Goal: Browse casually: Explore the website without a specific task or goal

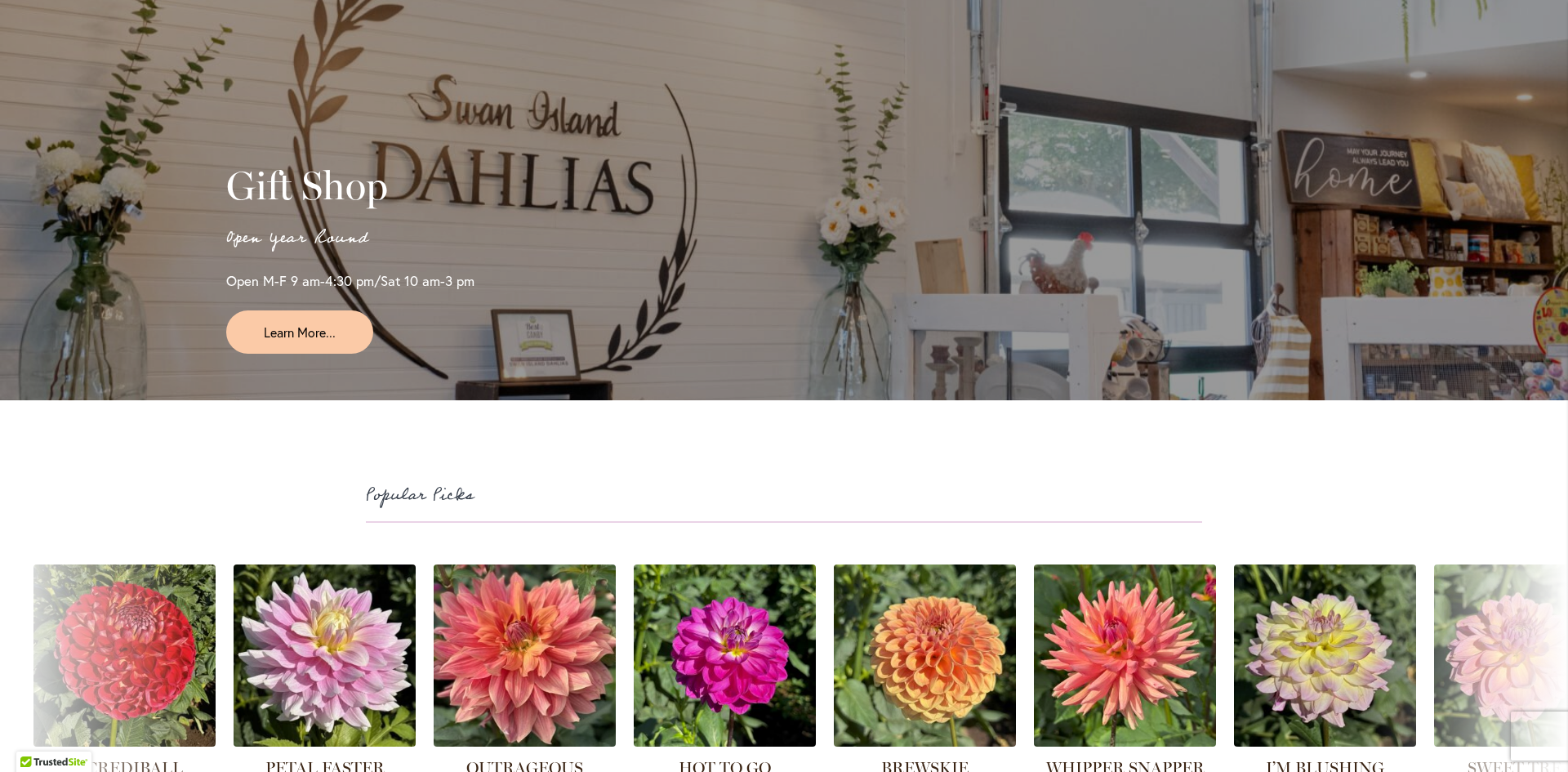
scroll to position [3921, 0]
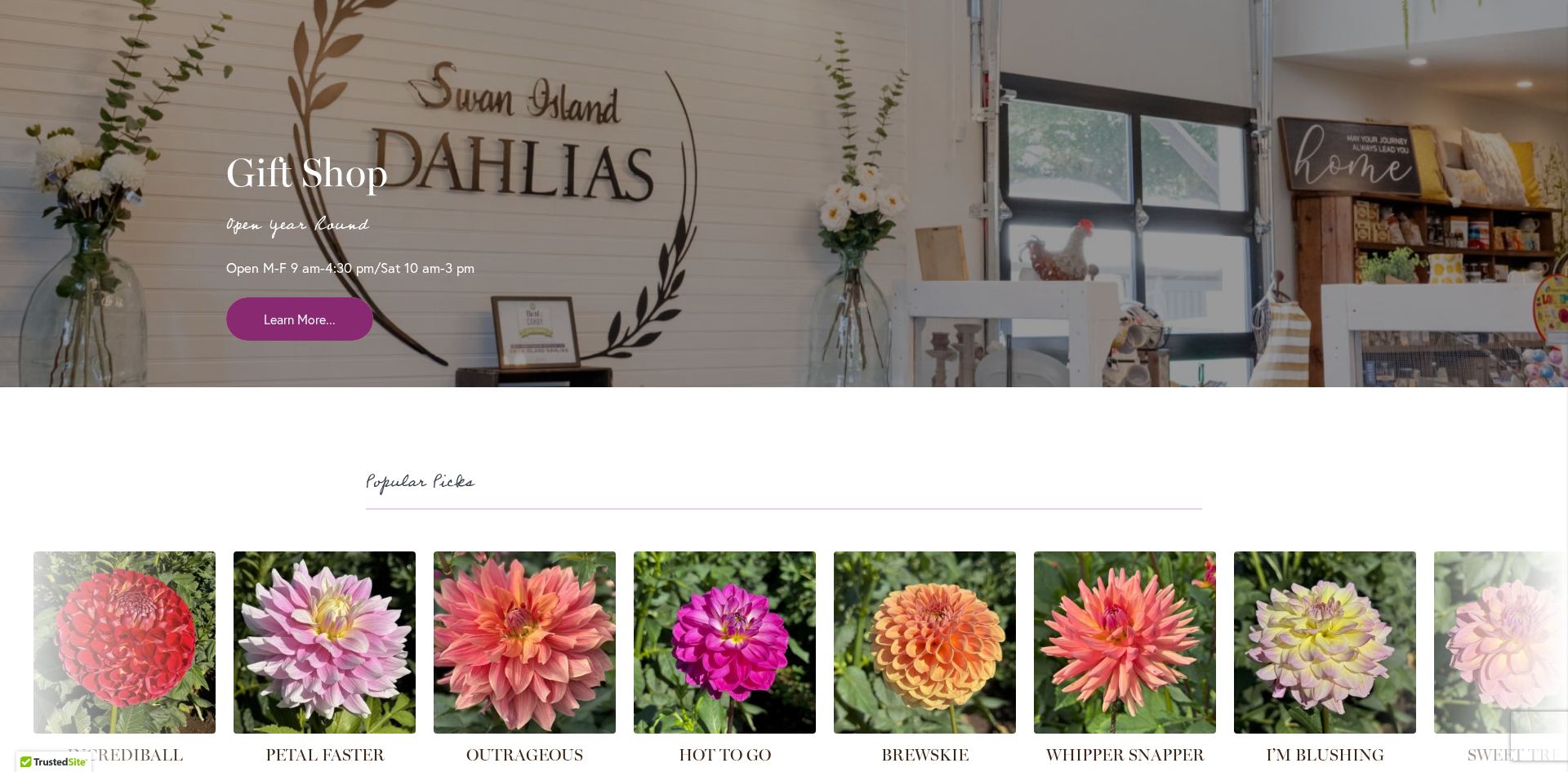
click at [278, 323] on link "Learn More..." at bounding box center [300, 318] width 147 height 43
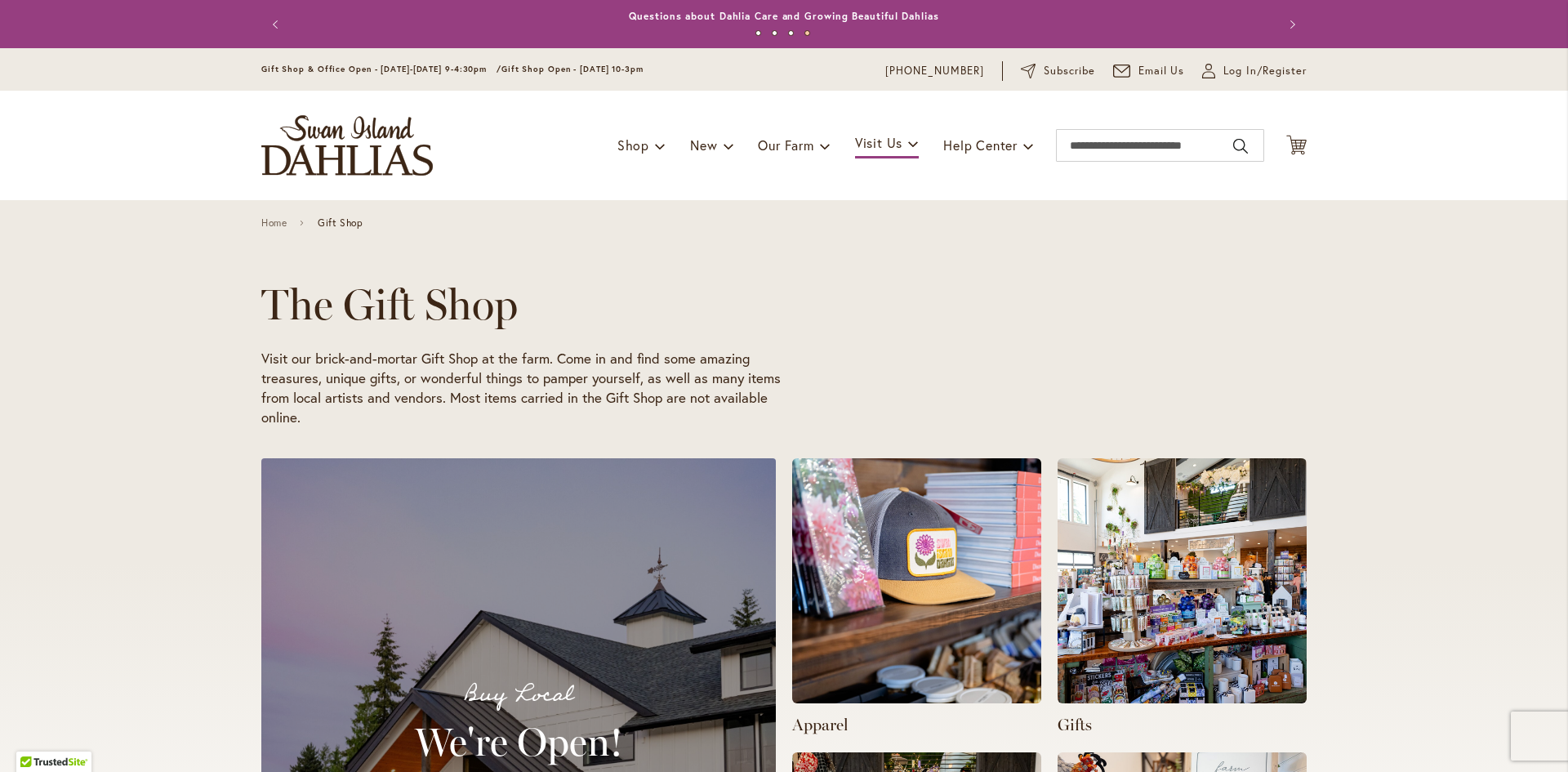
scroll to position [0, 1039]
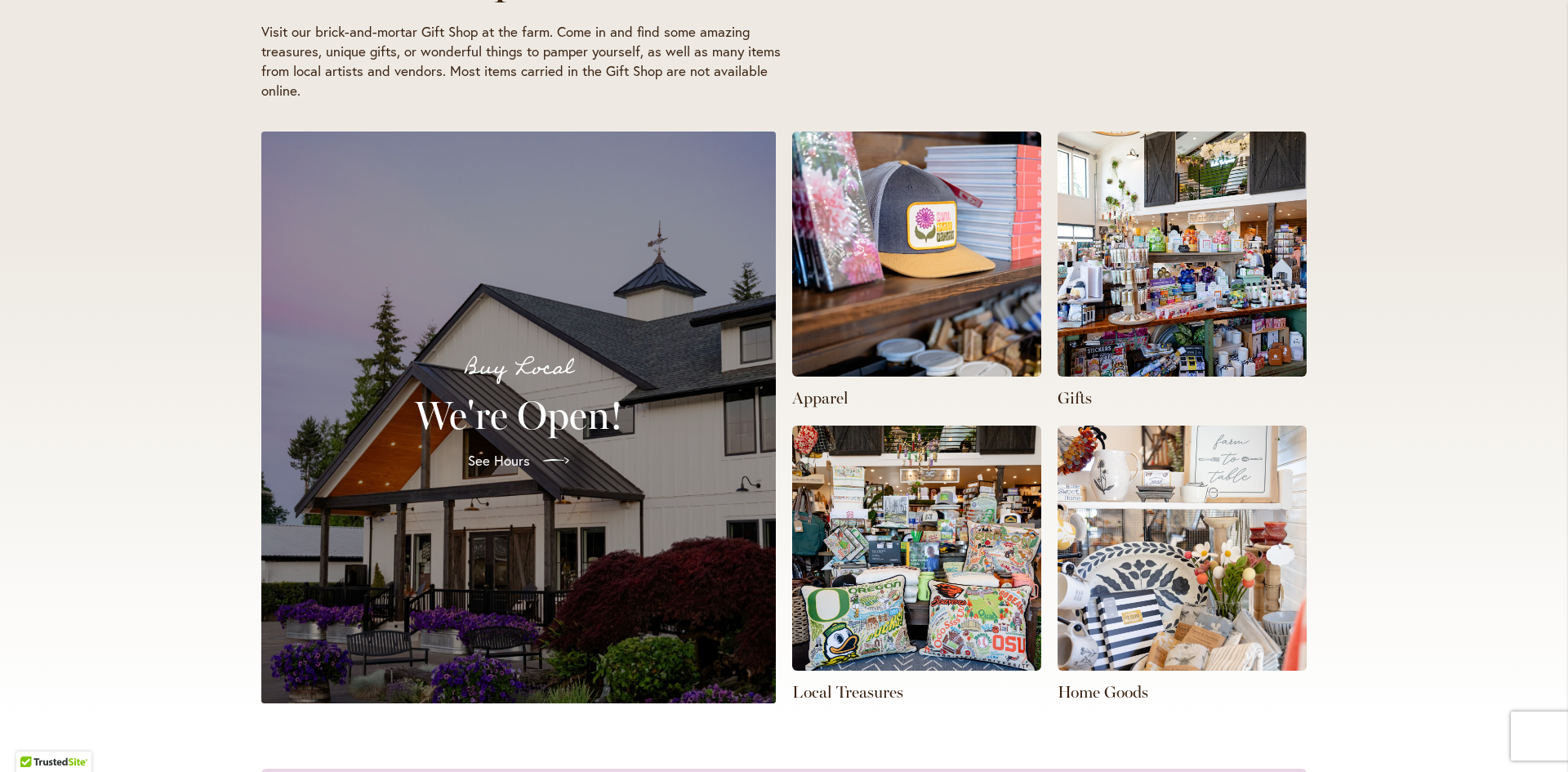
scroll to position [0, 520]
click at [901, 313] on img at bounding box center [917, 254] width 249 height 245
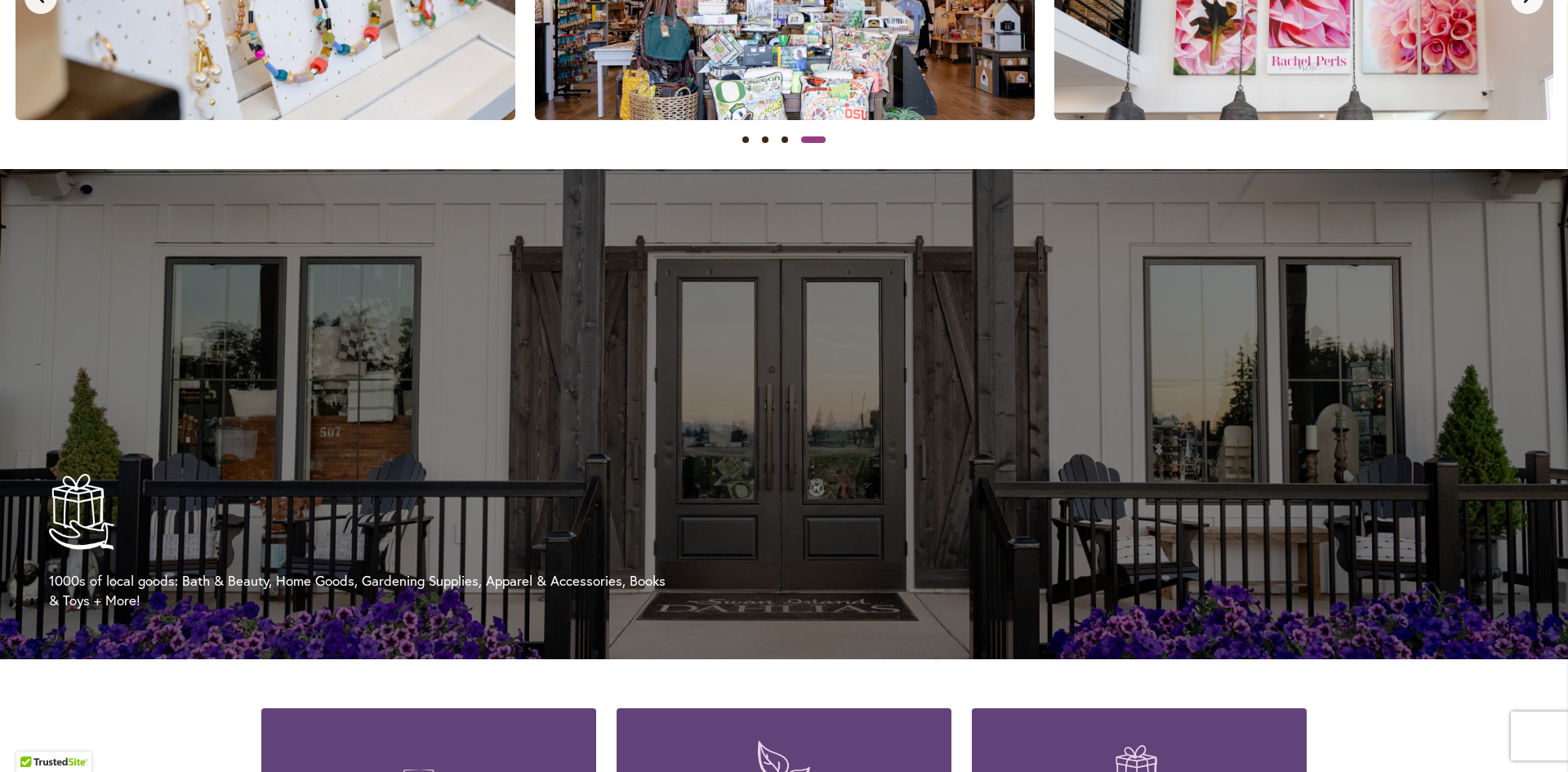
scroll to position [1552, 0]
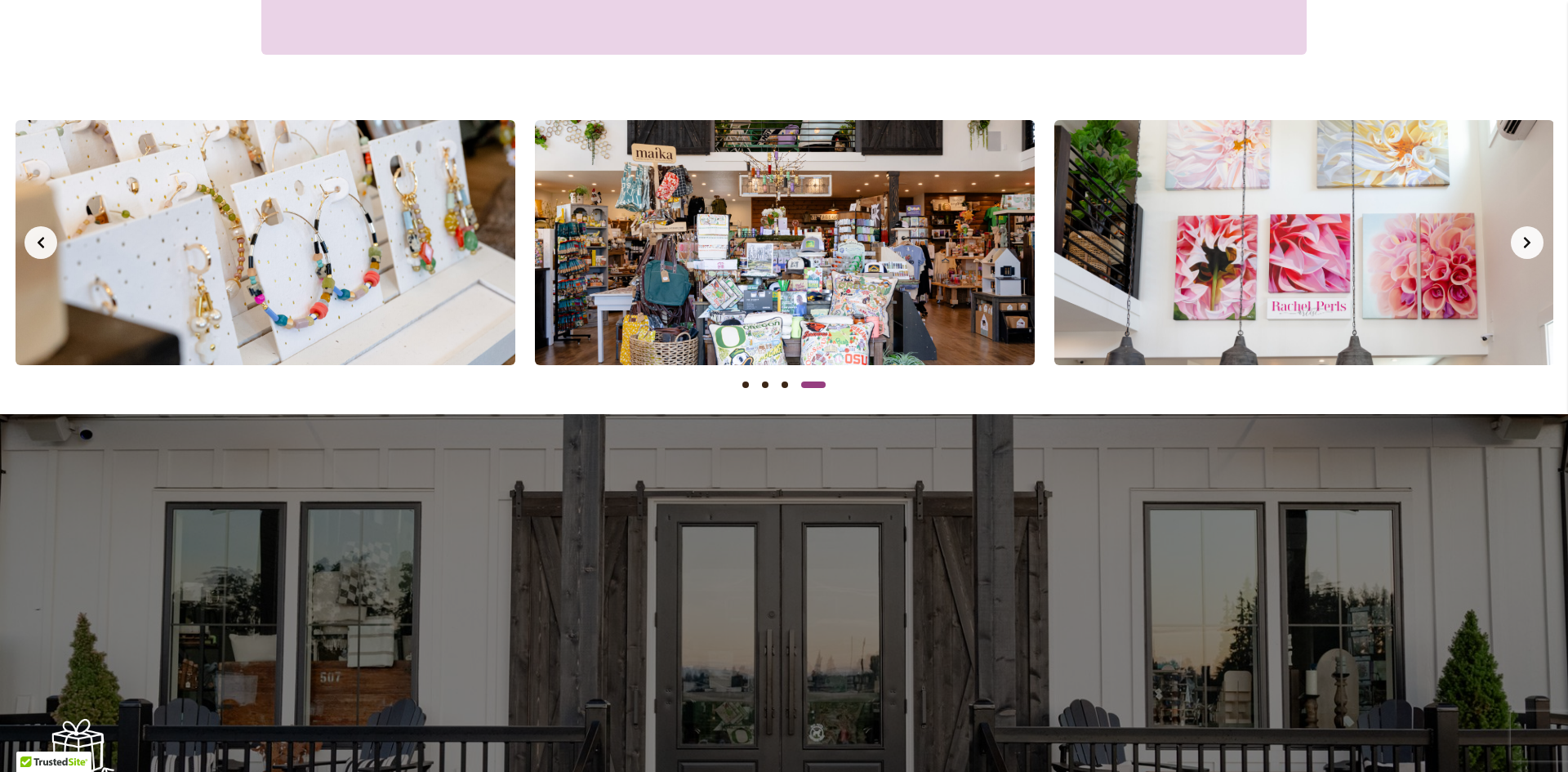
click at [1529, 255] on button "Next slide" at bounding box center [1527, 242] width 33 height 33
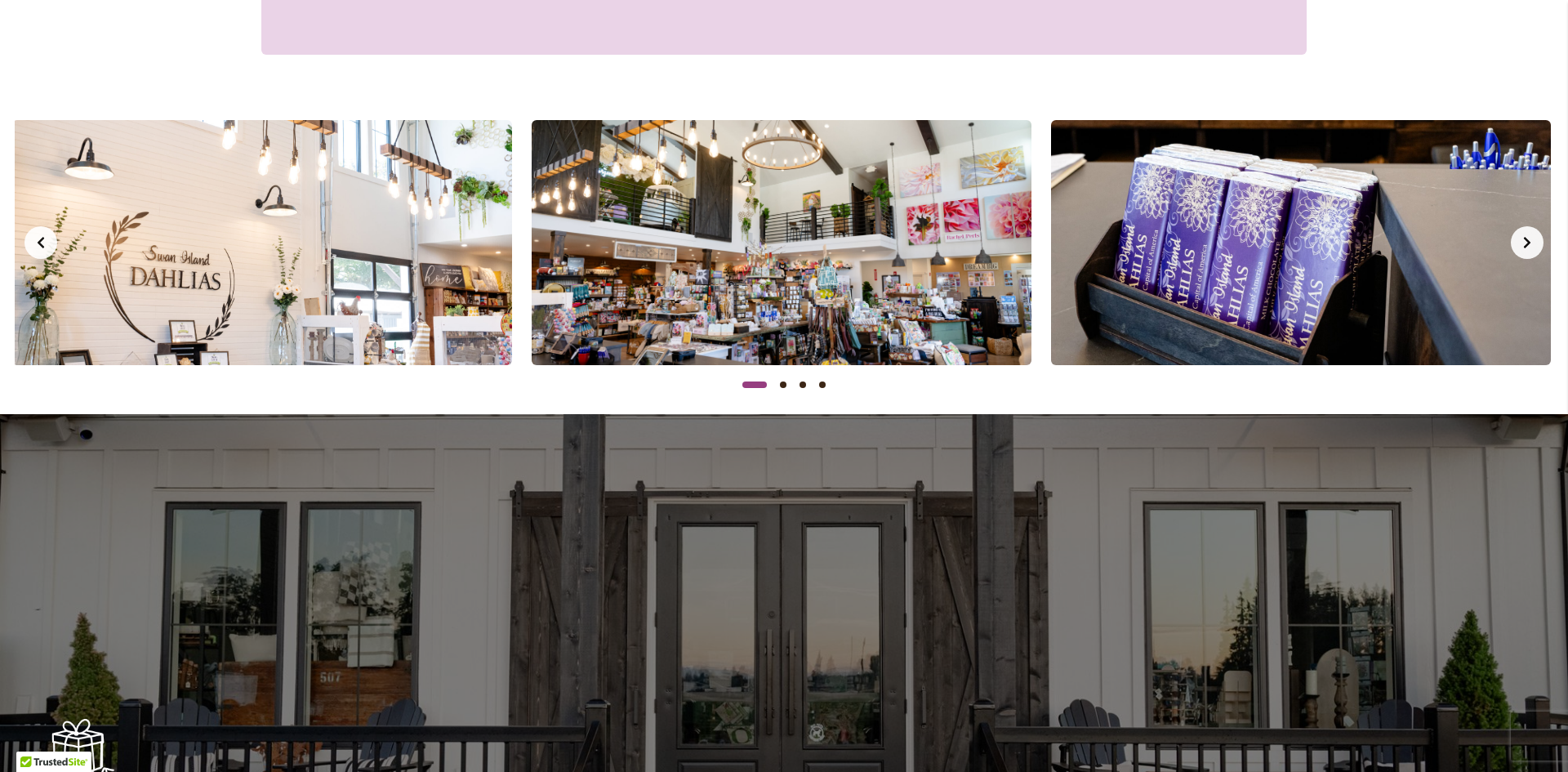
scroll to position [0, 0]
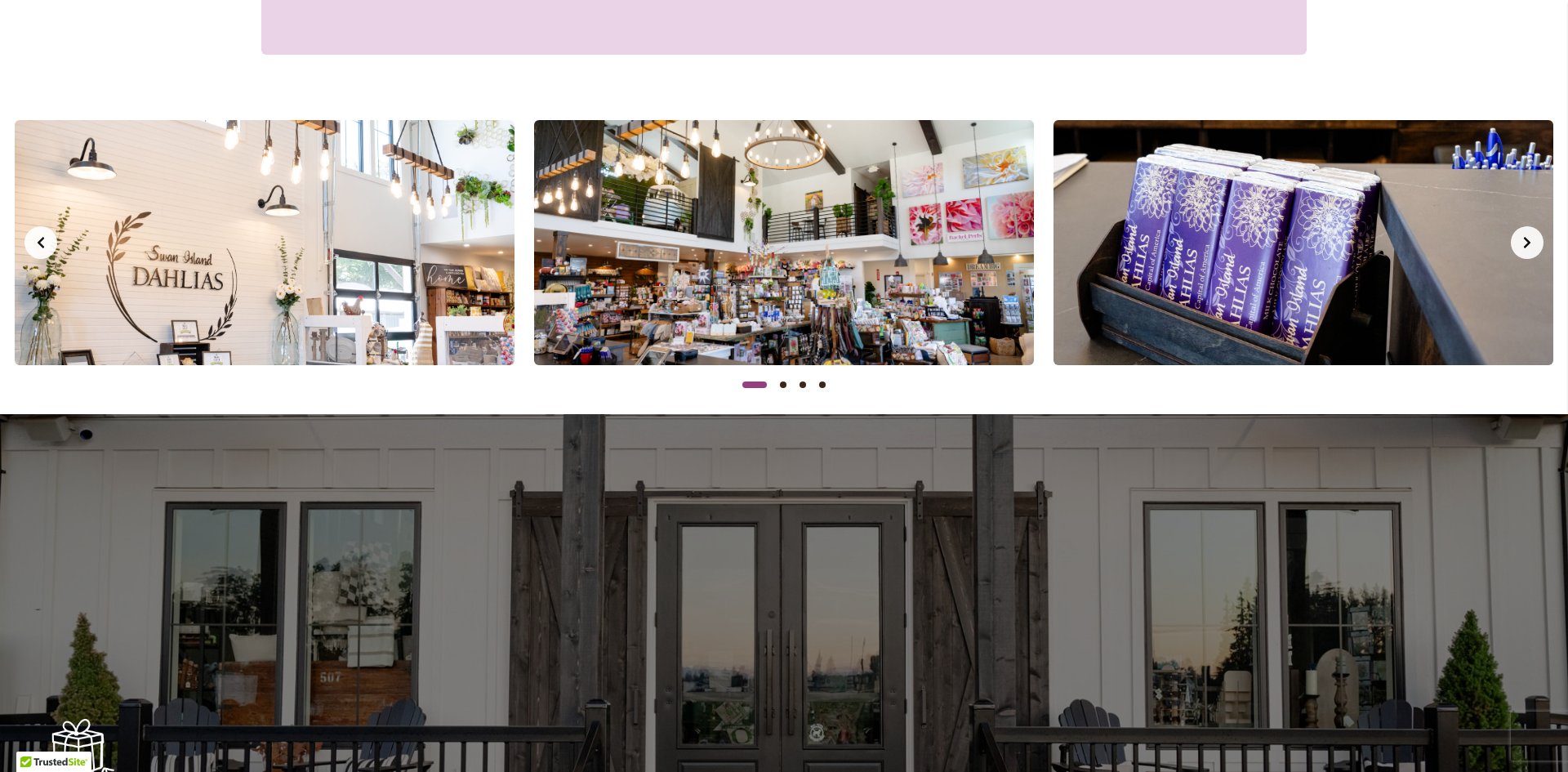
click at [1529, 255] on button "Next slide" at bounding box center [1527, 242] width 33 height 33
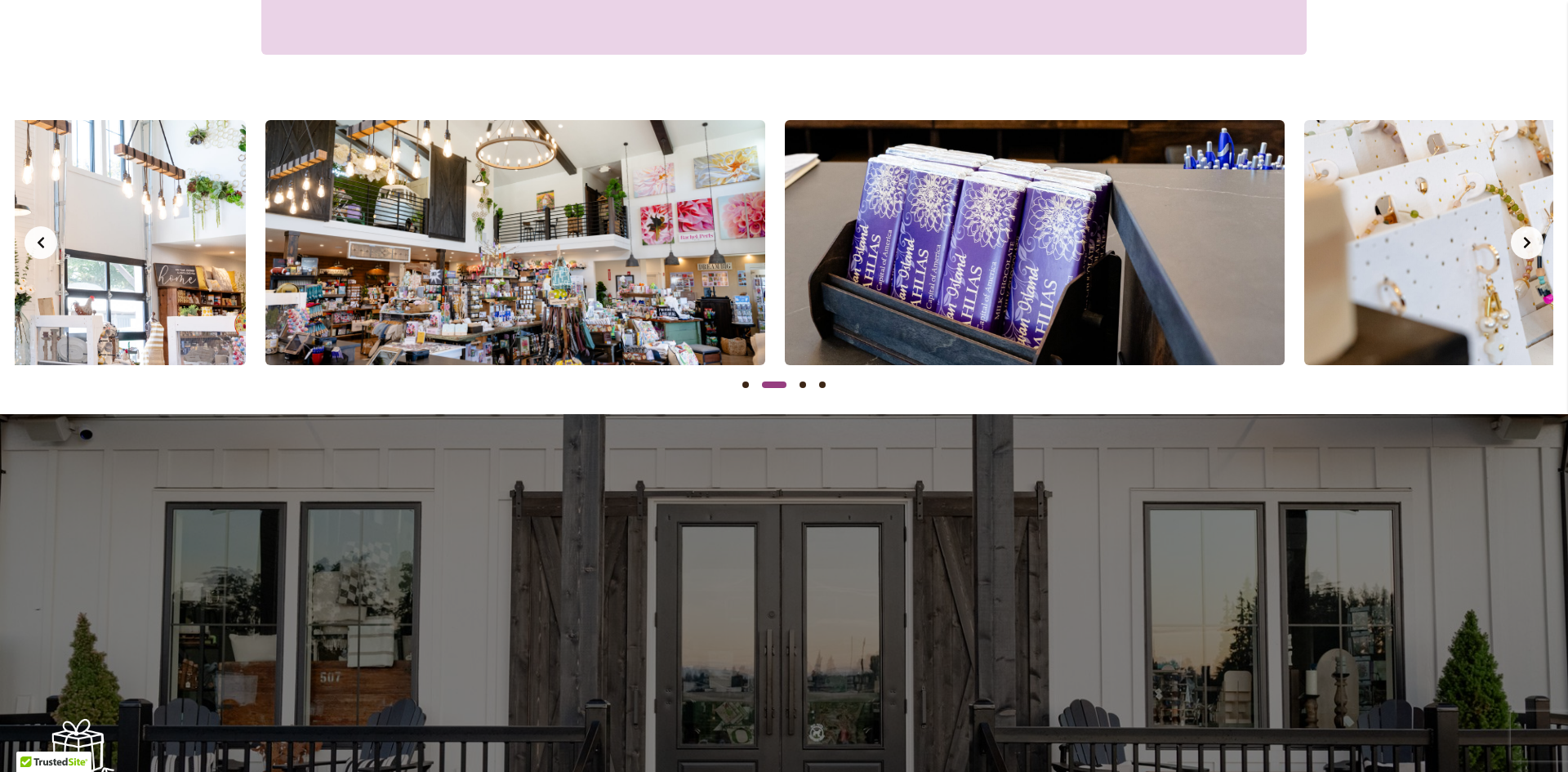
scroll to position [0, 520]
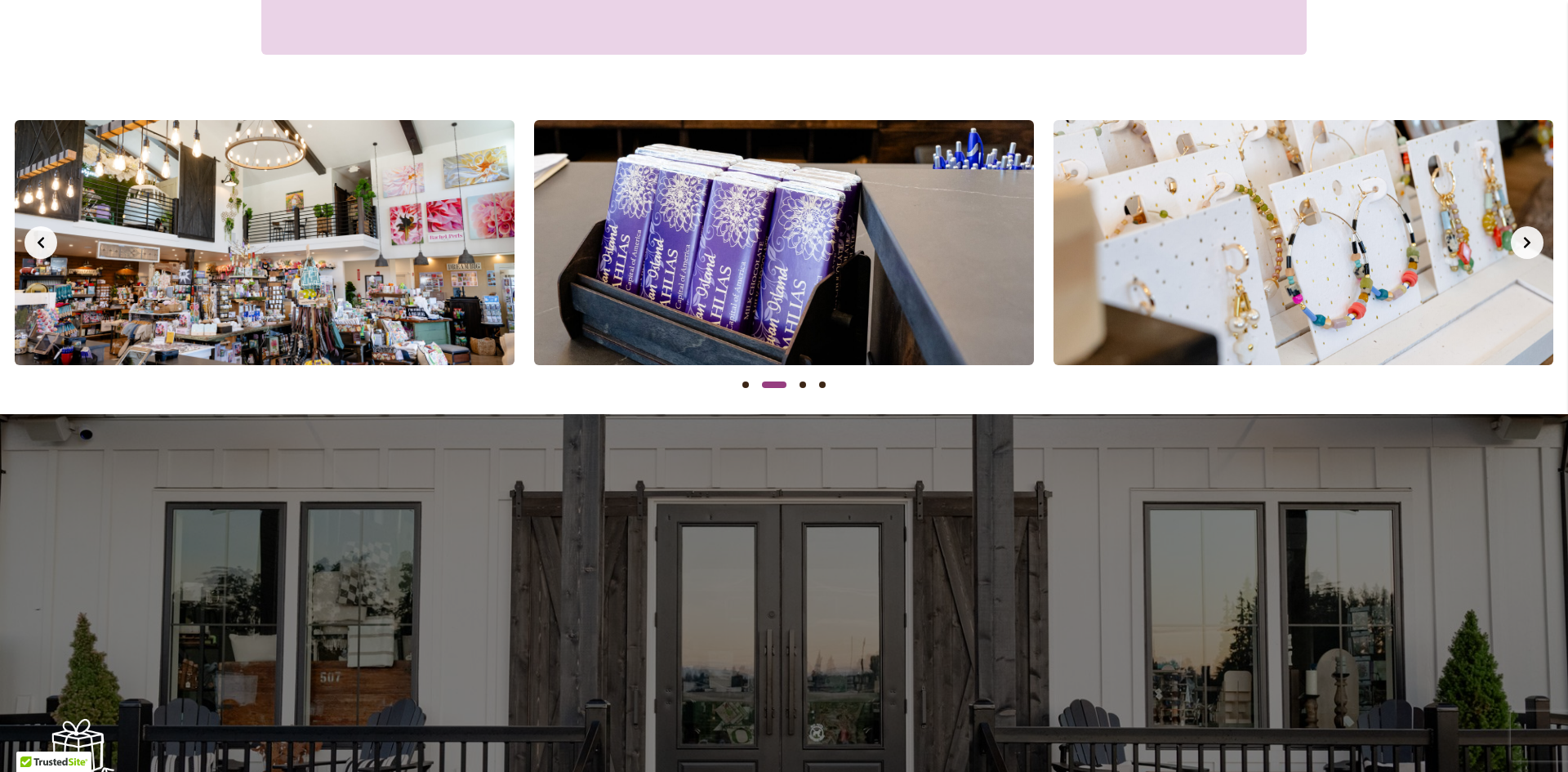
click at [1529, 255] on button "Next slide" at bounding box center [1527, 242] width 33 height 33
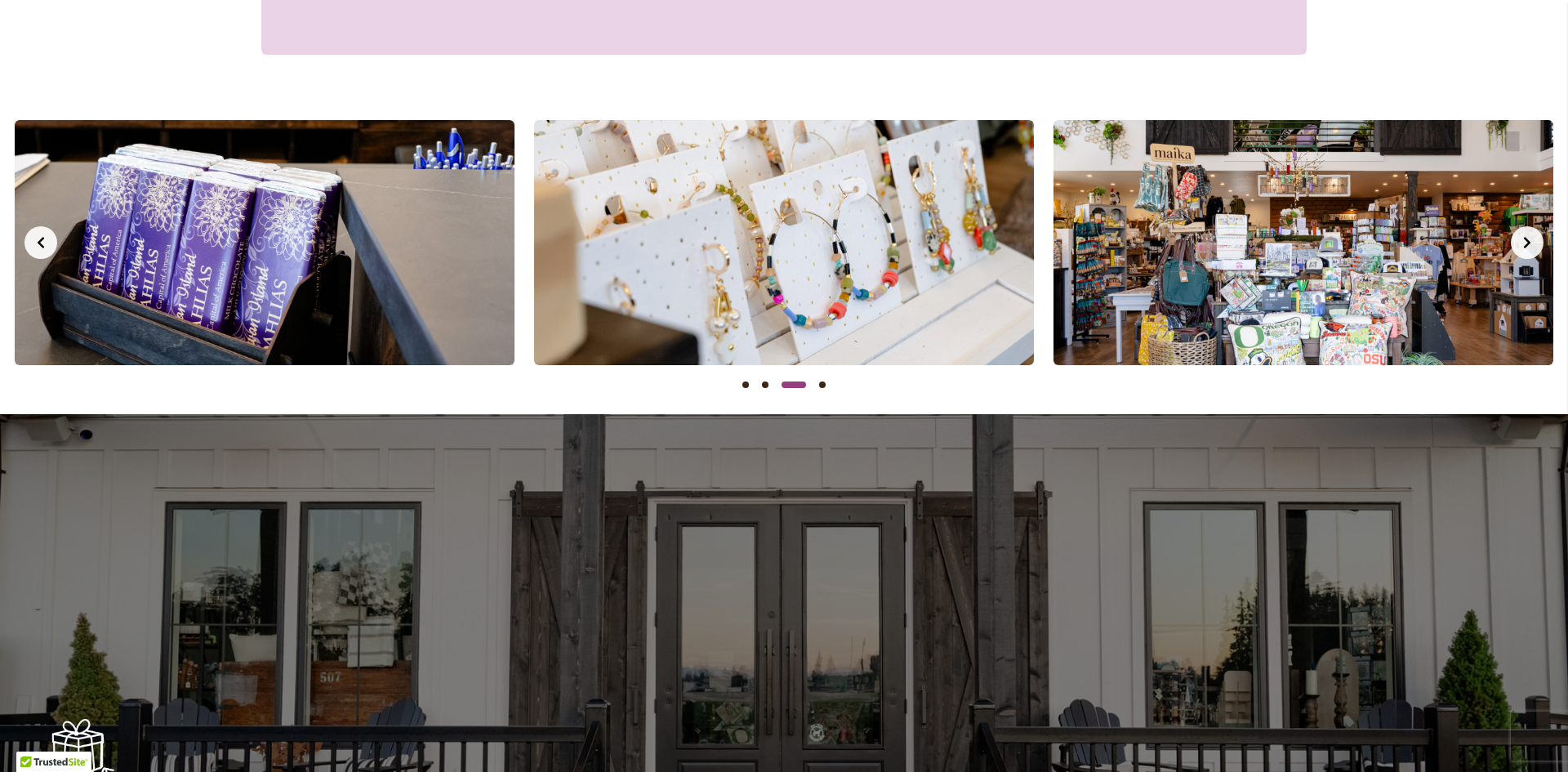
click at [1529, 255] on button "Next slide" at bounding box center [1527, 242] width 33 height 33
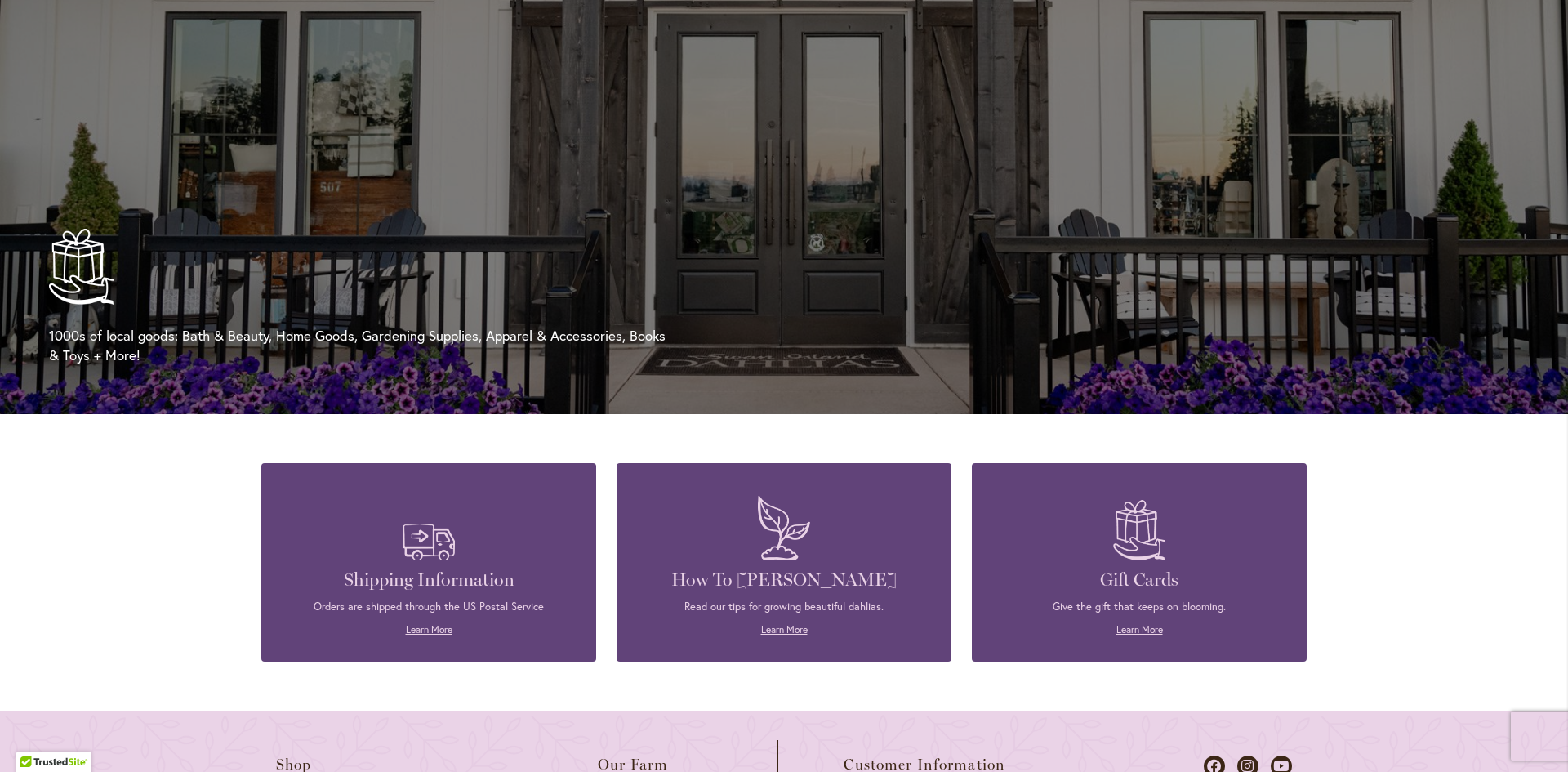
scroll to position [2456, 0]
